Goal: Find specific page/section: Find specific page/section

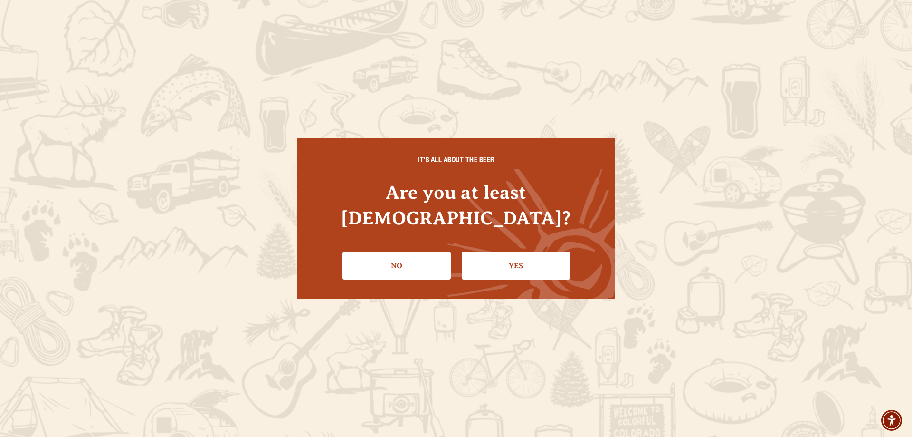
click at [524, 254] on link "Yes" at bounding box center [516, 266] width 108 height 28
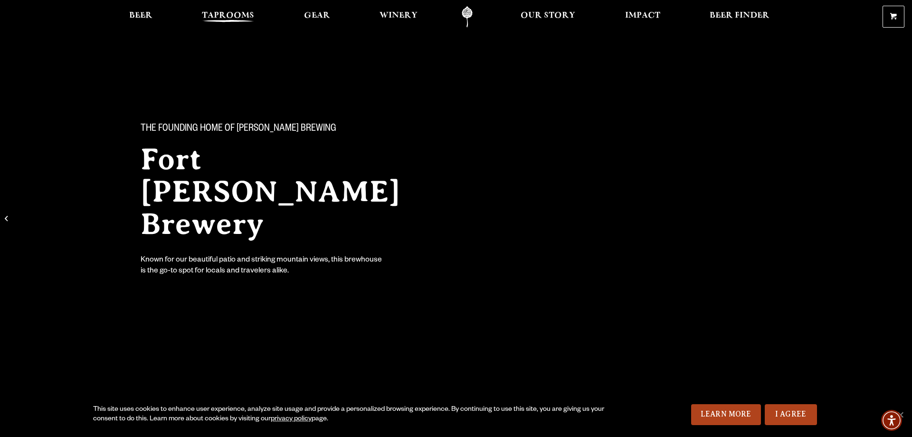
click at [238, 15] on span "Taprooms" at bounding box center [228, 16] width 52 height 8
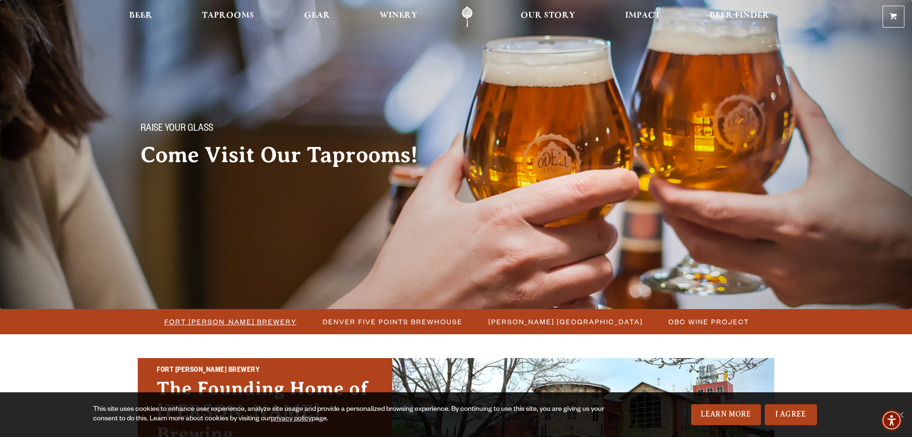
click at [228, 318] on span "Fort [PERSON_NAME] Brewery" at bounding box center [230, 321] width 133 height 14
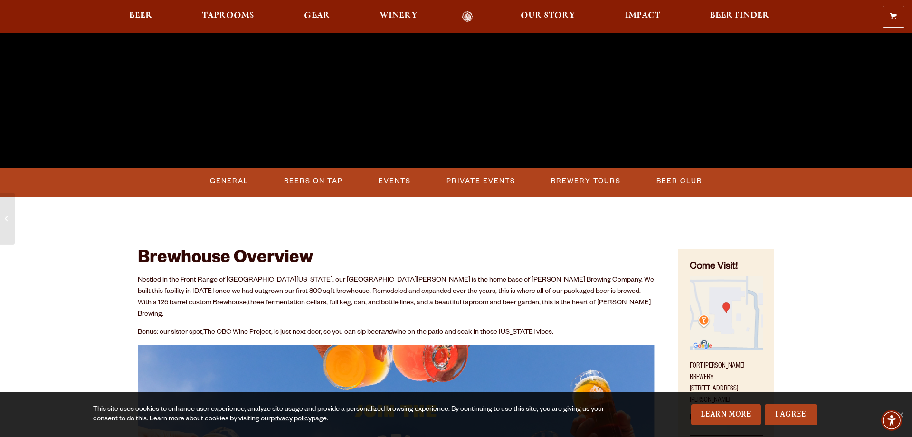
scroll to position [339, 0]
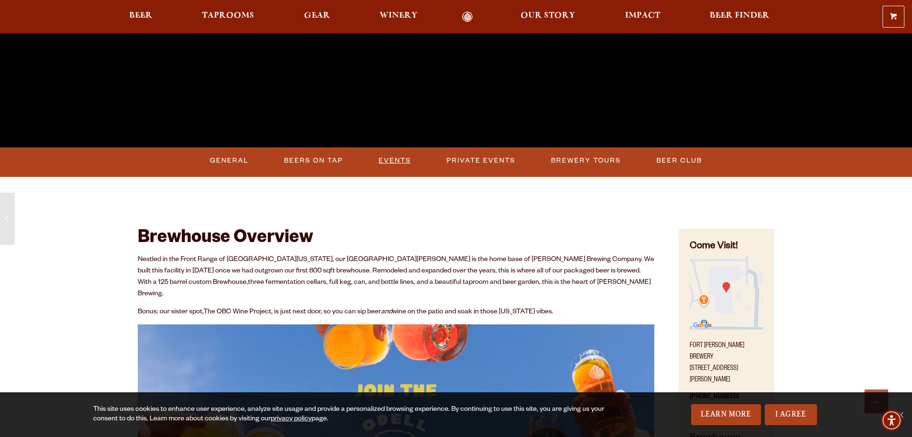
click at [402, 161] on link "Events" at bounding box center [395, 161] width 40 height 22
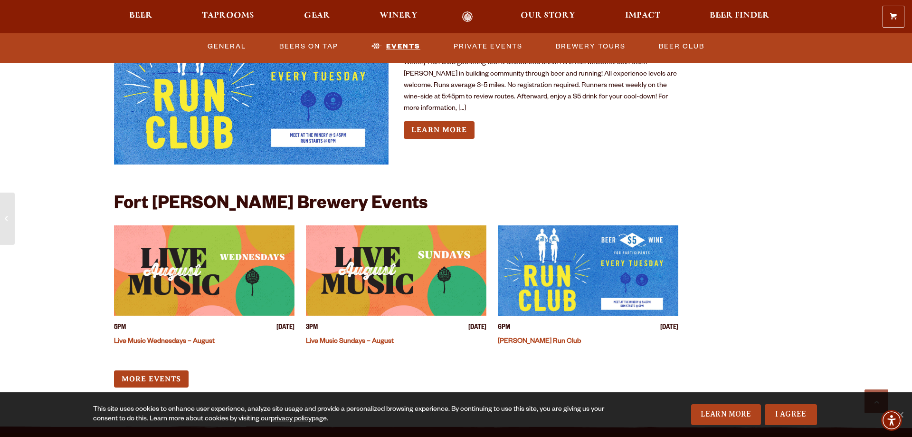
scroll to position [3653, 0]
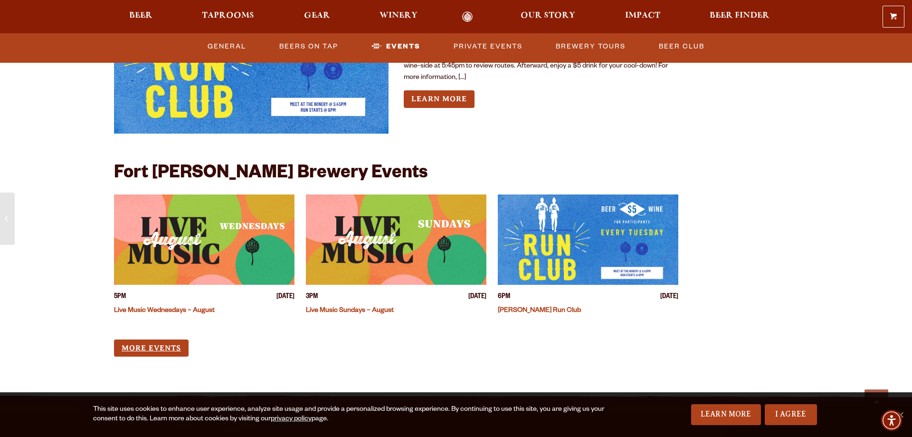
click at [154, 339] on link "More Events" at bounding box center [151, 348] width 75 height 18
